Goal: Information Seeking & Learning: Learn about a topic

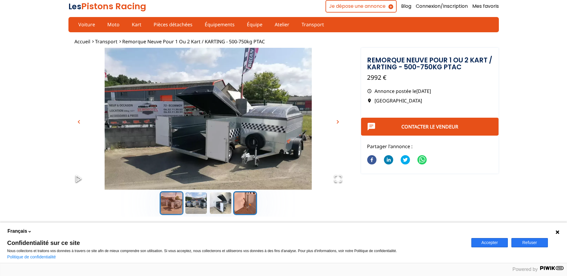
click at [246, 204] on button "Go to Slide 4" at bounding box center [245, 203] width 24 height 24
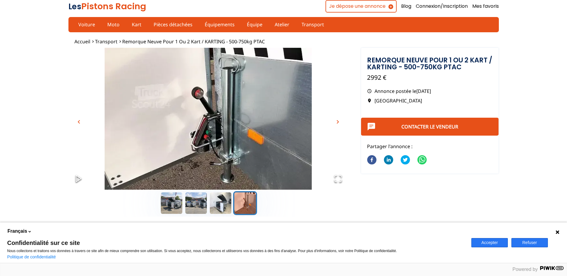
click at [204, 133] on img "Go to Slide 4" at bounding box center [208, 125] width 280 height 155
click at [225, 205] on button "Go to Slide 3" at bounding box center [221, 203] width 24 height 24
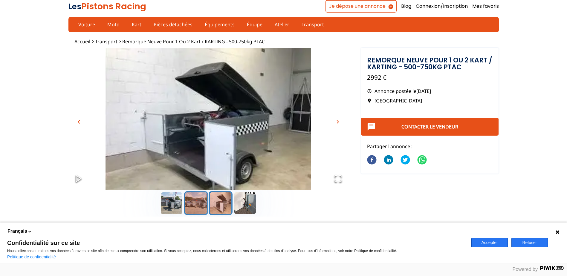
click at [204, 202] on button "Go to Slide 2" at bounding box center [196, 203] width 24 height 24
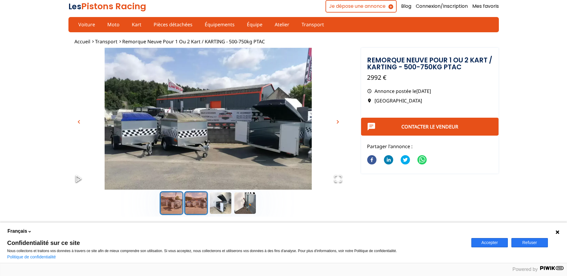
click at [175, 204] on button "Go to Slide 1" at bounding box center [172, 203] width 24 height 24
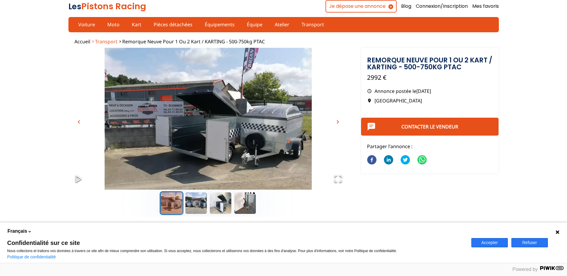
click at [110, 42] on span "Transport" at bounding box center [106, 41] width 22 height 7
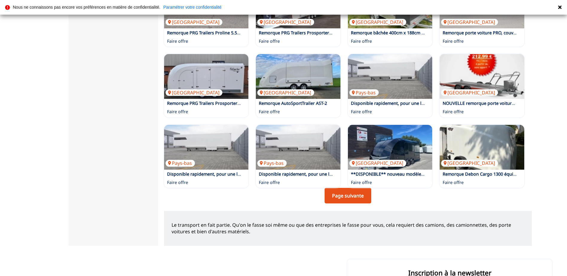
scroll to position [330, 0]
